Goal: Contribute content

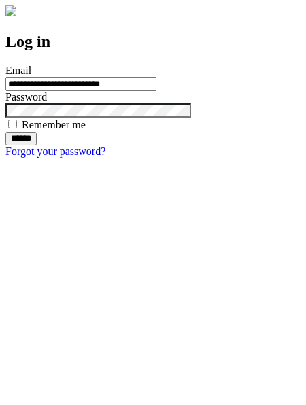
type input "**********"
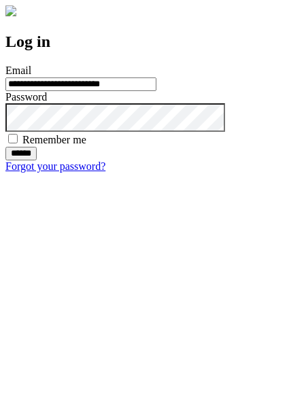
click at [37, 160] on input "******" at bounding box center [20, 154] width 31 height 14
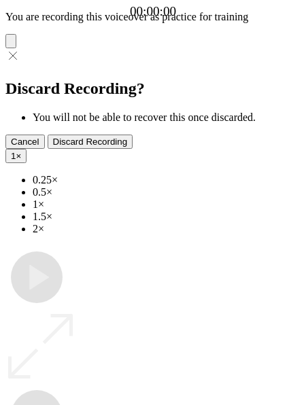
type input "**********"
